Goal: Task Accomplishment & Management: Manage account settings

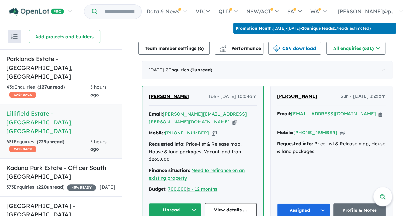
scroll to position [282, 0]
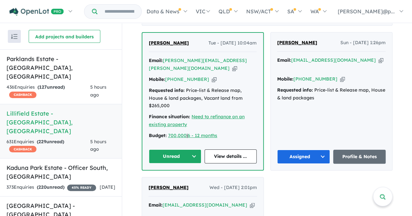
click at [212, 76] on icon "button" at bounding box center [214, 79] width 5 height 7
click at [228, 129] on div "Vincent McILwain Tue - 09/09/2025, 10:04am Email: vincent.mcilwain@outlook.com …" at bounding box center [202, 101] width 121 height 137
click at [227, 150] on link "View details ..." at bounding box center [230, 157] width 52 height 14
click at [237, 65] on icon "button" at bounding box center [234, 68] width 5 height 7
click at [236, 65] on icon "button" at bounding box center [234, 68] width 5 height 7
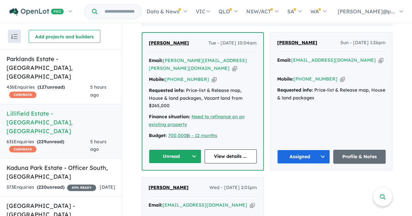
click at [172, 150] on button "Unread" at bounding box center [175, 157] width 52 height 14
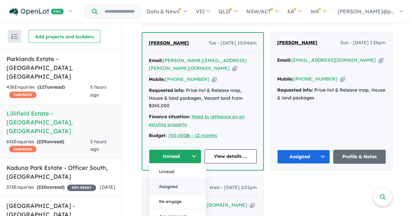
click at [168, 179] on button "Assigned" at bounding box center [177, 186] width 57 height 15
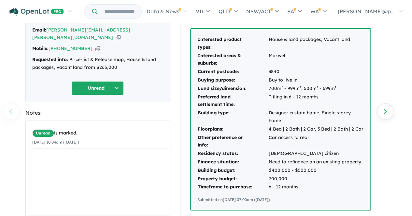
scroll to position [44, 0]
drag, startPoint x: 290, startPoint y: 200, endPoint x: 193, endPoint y: 32, distance: 193.8
click at [193, 32] on div "Interested product types: House & land packages, Vacant land Interested areas &…" at bounding box center [280, 119] width 179 height 181
copy div "Interested product types: House & land packages, Vacant land Interested areas &…"
